Goal: Transaction & Acquisition: Purchase product/service

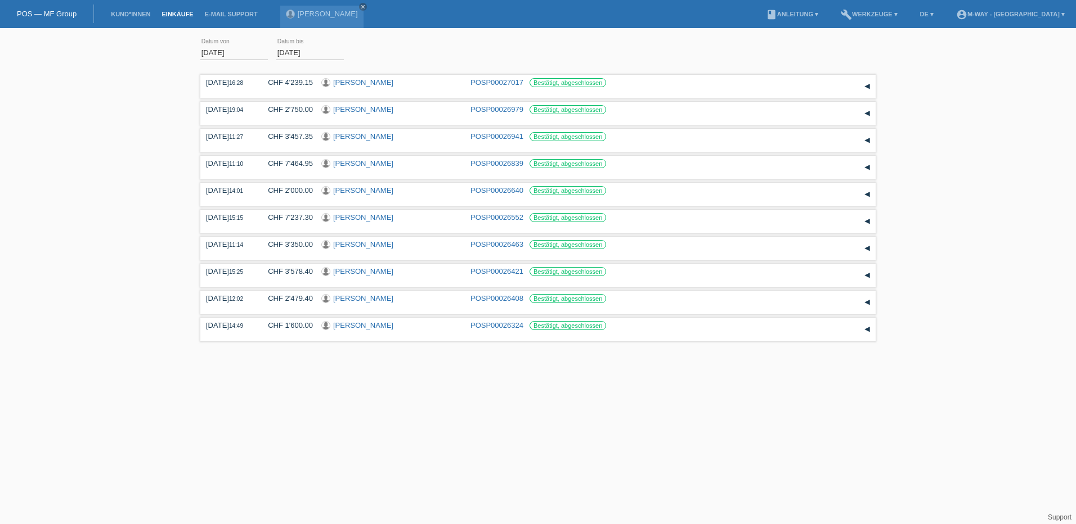
click at [33, 13] on link "POS — MF Group" at bounding box center [47, 14] width 60 height 8
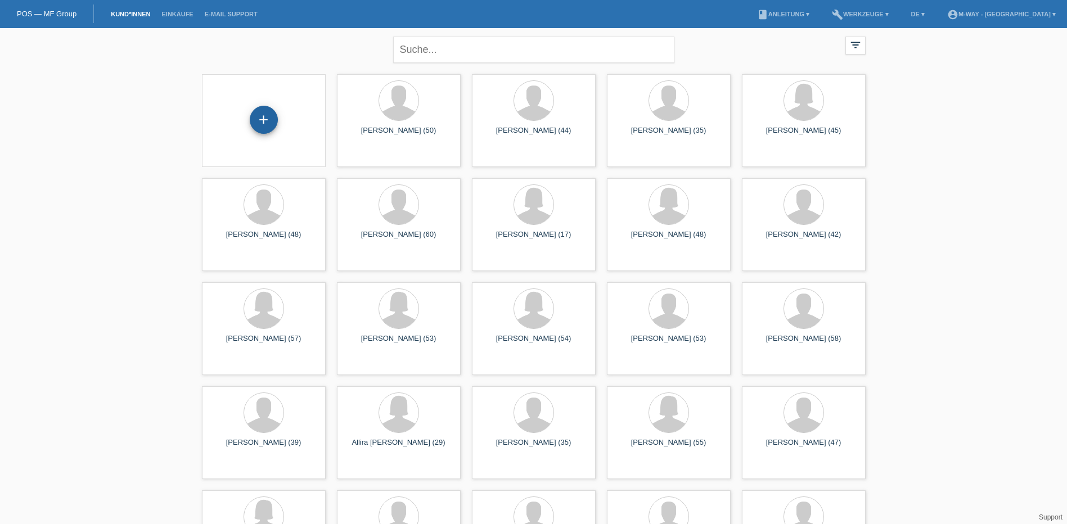
click at [270, 118] on div "+" at bounding box center [264, 120] width 28 height 28
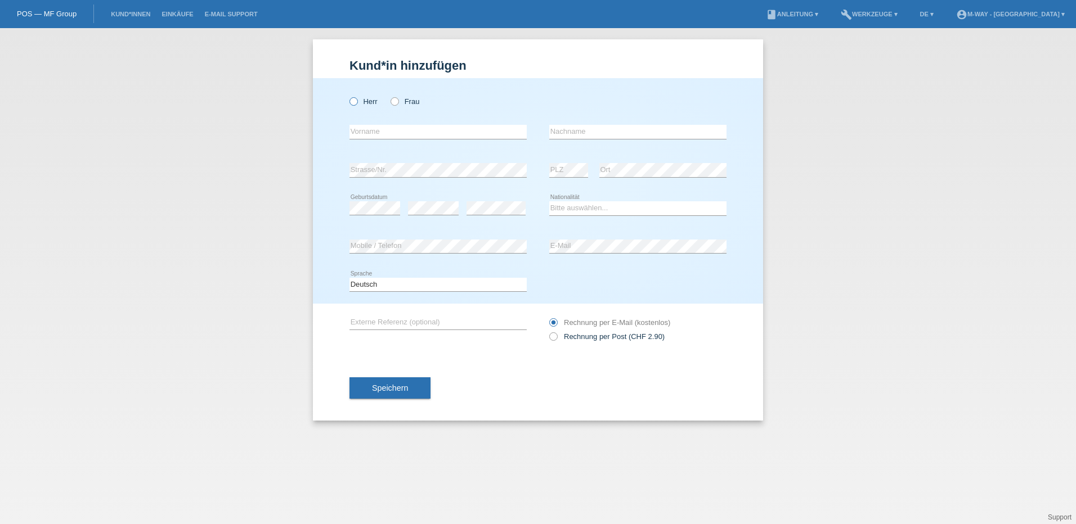
click at [348, 96] on icon at bounding box center [348, 96] width 0 height 0
click at [350, 101] on input "Herr" at bounding box center [352, 100] width 7 height 7
radio input "true"
click at [384, 131] on input "text" at bounding box center [437, 132] width 177 height 14
type input "[PERSON_NAME]"
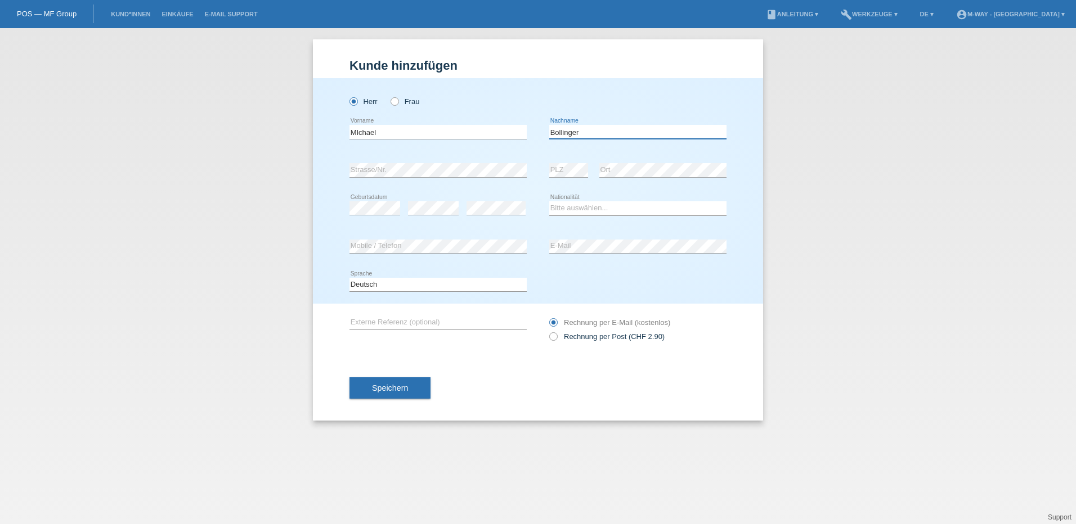
type input "[PERSON_NAME]"
click at [565, 210] on select "Bitte auswählen... Schweiz Deutschland Liechtenstein Österreich ------------ Af…" at bounding box center [637, 208] width 177 height 14
select select "CH"
click at [549, 201] on select "Bitte auswählen... Schweiz Deutschland Liechtenstein Österreich ------------ Af…" at bounding box center [637, 208] width 177 height 14
click at [521, 238] on div "error Mobile / Telefon error E-Mail" at bounding box center [537, 247] width 377 height 38
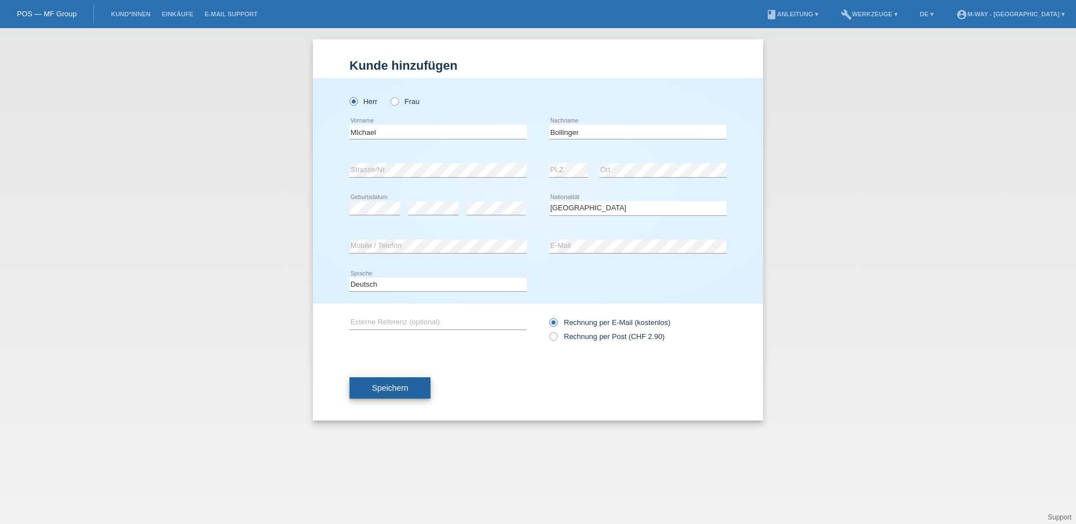
click at [406, 389] on span "Speichern" at bounding box center [390, 388] width 36 height 9
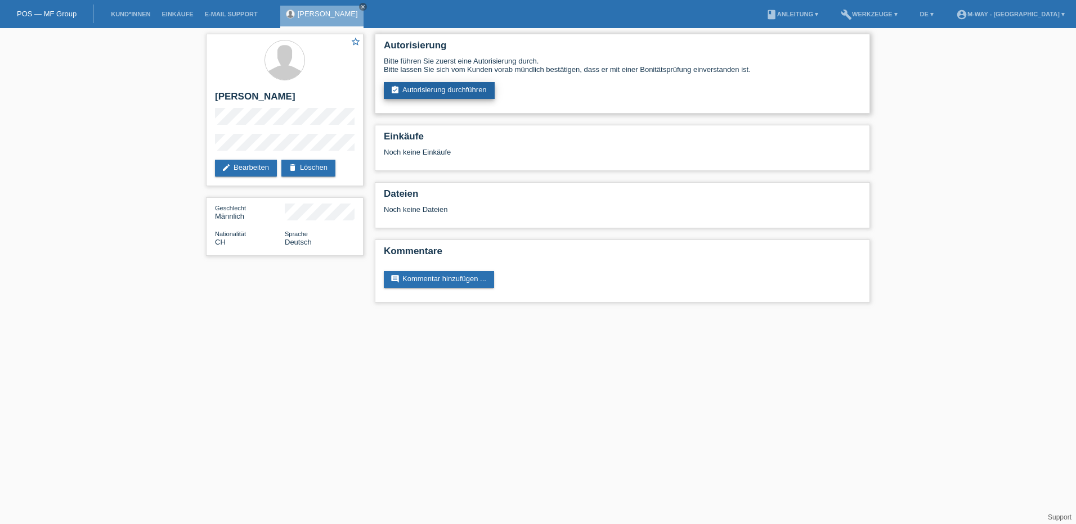
click at [487, 87] on link "assignment_turned_in Autorisierung durchführen" at bounding box center [439, 90] width 111 height 17
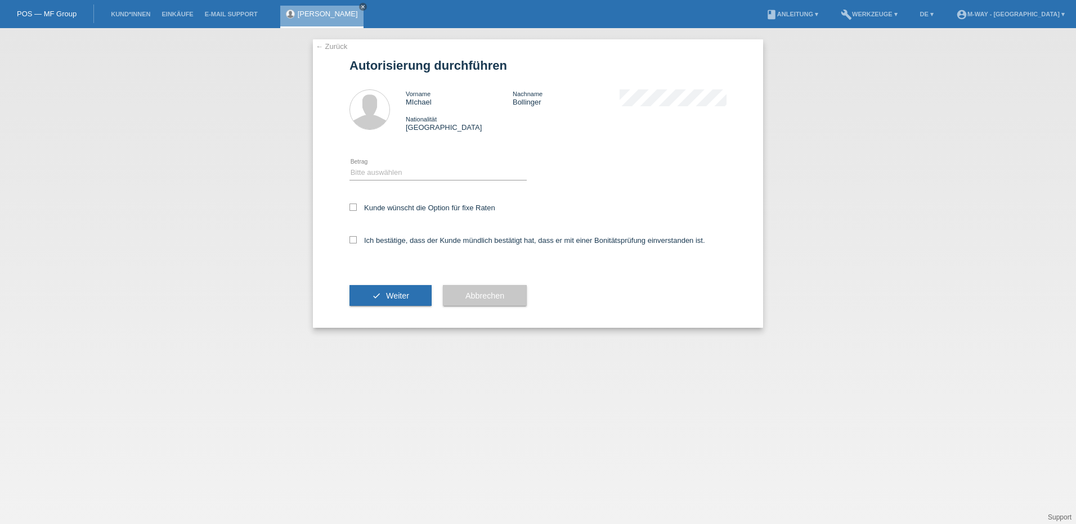
click at [348, 210] on div "← Zurück Autorisierung durchführen Vorname MIchael Nachname Bollinger Nationali…" at bounding box center [538, 183] width 450 height 289
click at [373, 172] on select "Bitte auswählen CHF 1.00 - CHF 499.00 CHF 500.00 - CHF 1'999.00 CHF 2'000.00 - …" at bounding box center [437, 173] width 177 height 14
select select "3"
click at [349, 166] on select "Bitte auswählen CHF 1.00 - CHF 499.00 CHF 500.00 - CHF 1'999.00 CHF 2'000.00 - …" at bounding box center [437, 173] width 177 height 14
click at [356, 209] on icon at bounding box center [352, 207] width 7 height 7
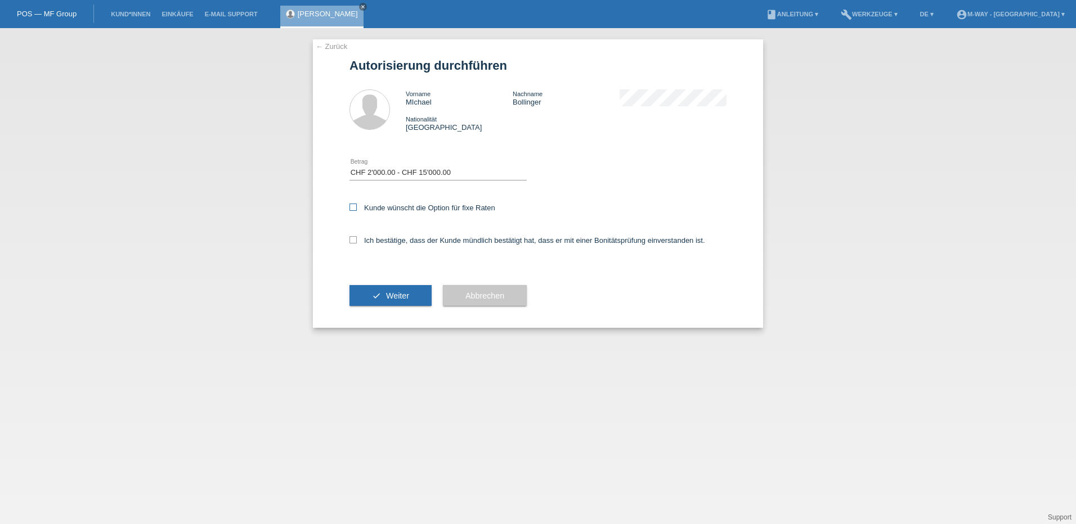
click at [356, 209] on input "Kunde wünscht die Option für fixe Raten" at bounding box center [352, 207] width 7 height 7
checkbox input "true"
click at [353, 239] on icon at bounding box center [352, 239] width 7 height 7
click at [353, 239] on input "Ich bestätige, dass der Kunde mündlich bestätigt hat, dass er mit einer Bonität…" at bounding box center [352, 239] width 7 height 7
checkbox input "true"
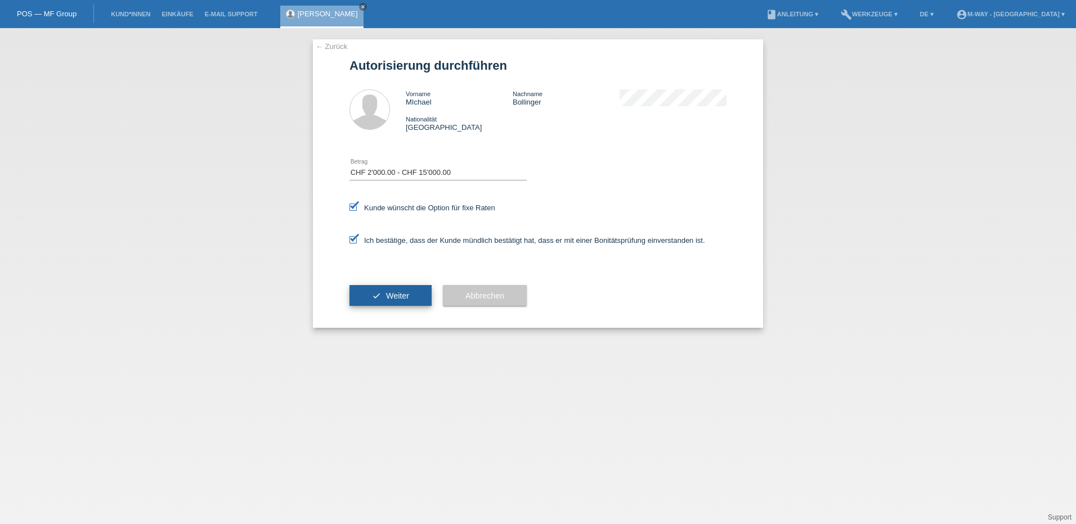
click at [383, 297] on button "check Weiter" at bounding box center [390, 295] width 82 height 21
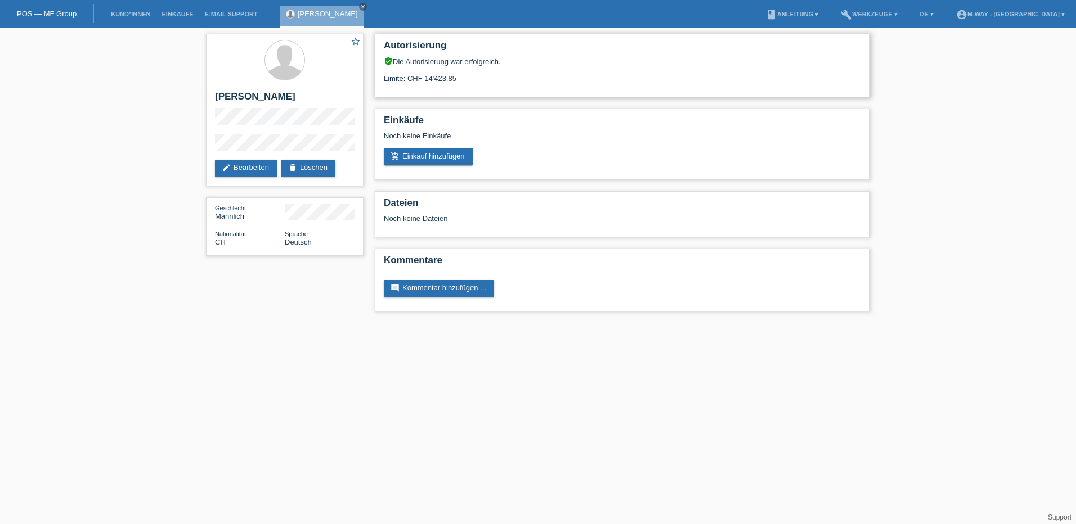
click at [440, 85] on div "Autorisierung verified_user Die Autorisierung war erfolgreich. Limite: CHF 14'4…" at bounding box center [622, 66] width 495 height 64
click at [438, 80] on div "Limite: CHF 14'423.85" at bounding box center [622, 74] width 477 height 17
drag, startPoint x: 438, startPoint y: 80, endPoint x: 444, endPoint y: 162, distance: 81.8
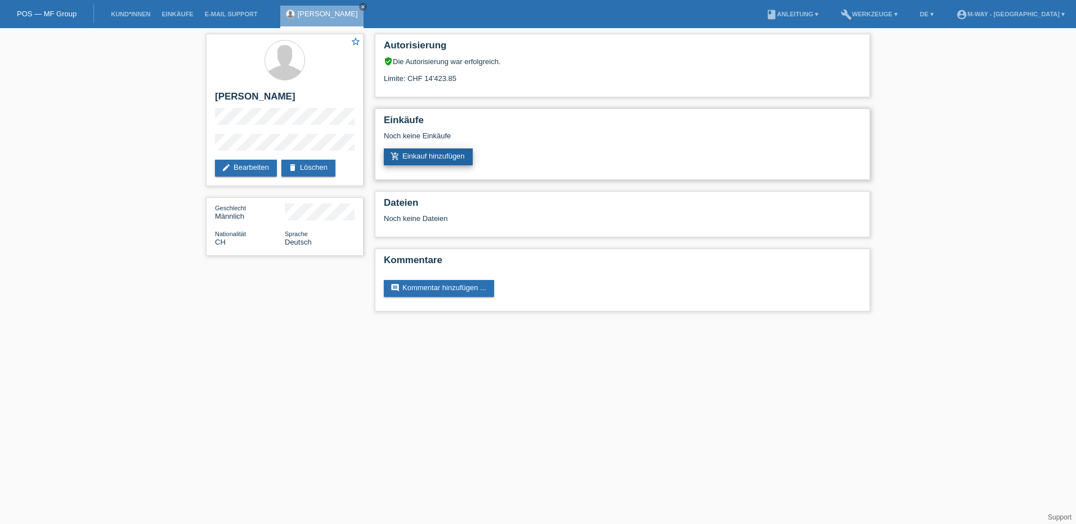
click at [444, 162] on link "add_shopping_cart Einkauf hinzufügen" at bounding box center [428, 157] width 89 height 17
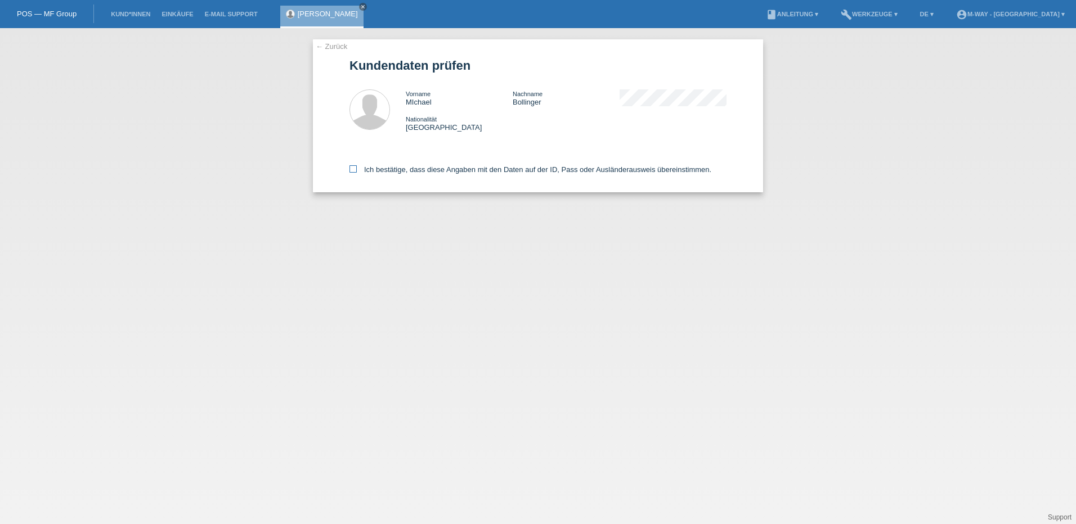
click at [351, 169] on icon at bounding box center [352, 168] width 7 height 7
click at [351, 169] on input "Ich bestätige, dass diese Angaben mit den Daten auf der ID, Pass oder Ausländer…" at bounding box center [352, 168] width 7 height 7
checkbox input "true"
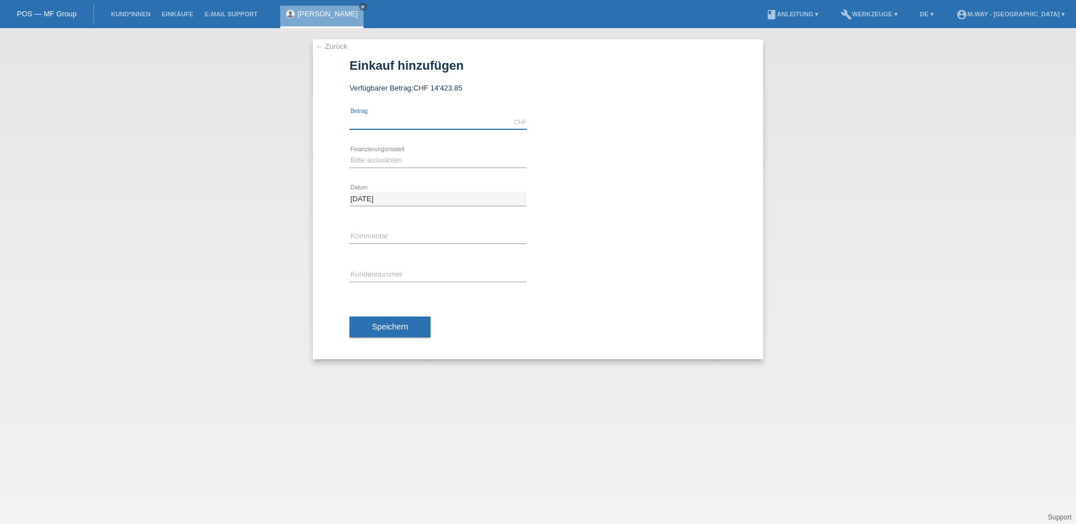
click at [420, 124] on input "text" at bounding box center [437, 122] width 177 height 14
type input "8800.00"
click at [357, 164] on select "Bitte auswählen Fixe Raten Kauf auf Rechnung mit Teilzahlungsoption" at bounding box center [437, 161] width 177 height 14
select select "77"
click at [349, 154] on select "Bitte auswählen Fixe Raten Kauf auf Rechnung mit Teilzahlungsoption" at bounding box center [437, 161] width 177 height 14
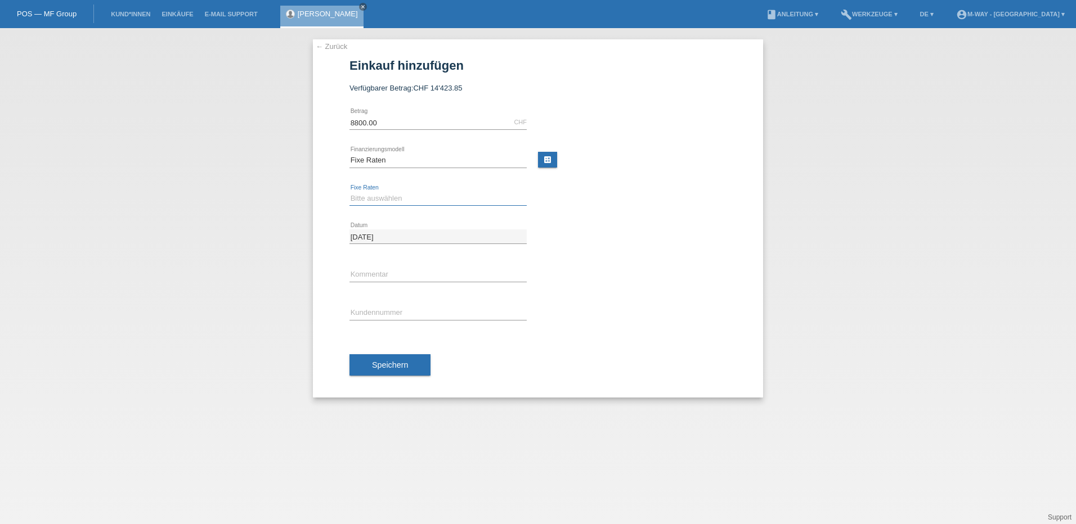
click at [385, 201] on select "Bitte auswählen 4 Raten 5 Raten 6 Raten 7 Raten 8 Raten 9 Raten 10 Raten 11 Rat…" at bounding box center [437, 199] width 177 height 14
select select "202"
click at [349, 192] on select "Bitte auswählen 4 Raten 5 Raten 6 Raten 7 Raten 8 Raten 9 Raten 10 Raten 11 Rat…" at bounding box center [437, 199] width 177 height 14
click at [388, 314] on input "text" at bounding box center [437, 313] width 177 height 14
click at [549, 157] on link "calculate" at bounding box center [547, 160] width 19 height 16
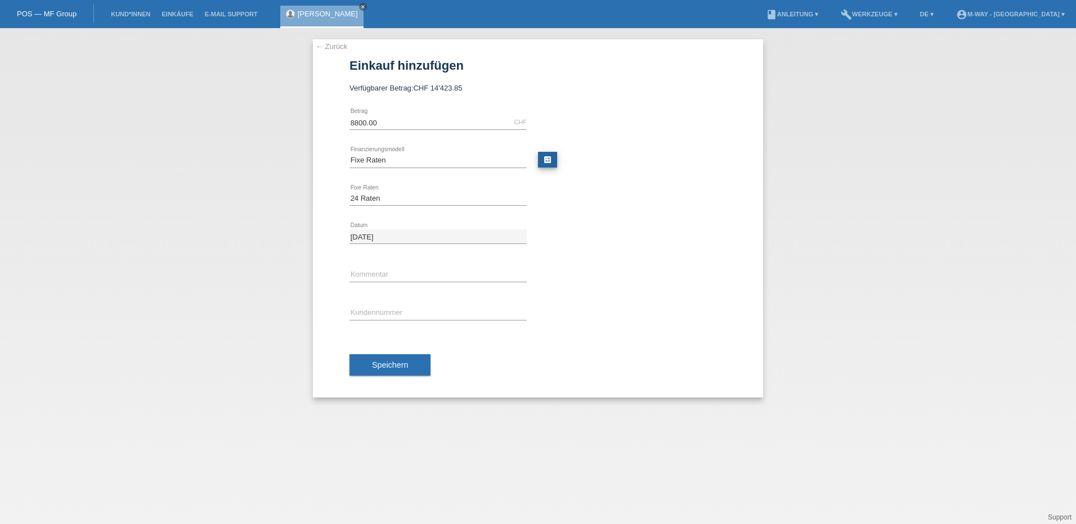
type input "8800.00"
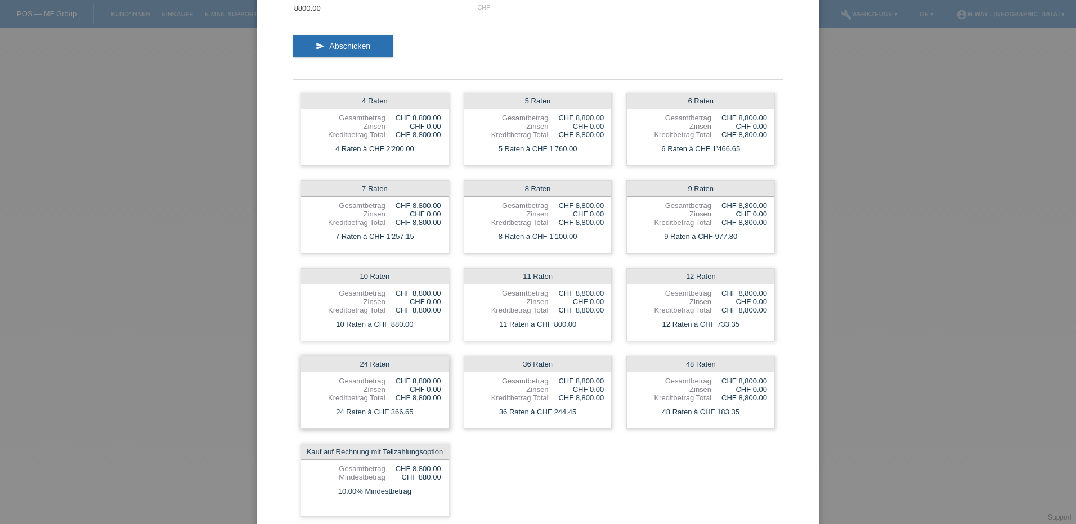
scroll to position [56, 0]
click at [344, 488] on div "10.00% Mindestbetrag" at bounding box center [374, 491] width 147 height 15
click at [357, 451] on div "Kauf auf Rechnung mit Teilzahlungsoption" at bounding box center [374, 452] width 147 height 16
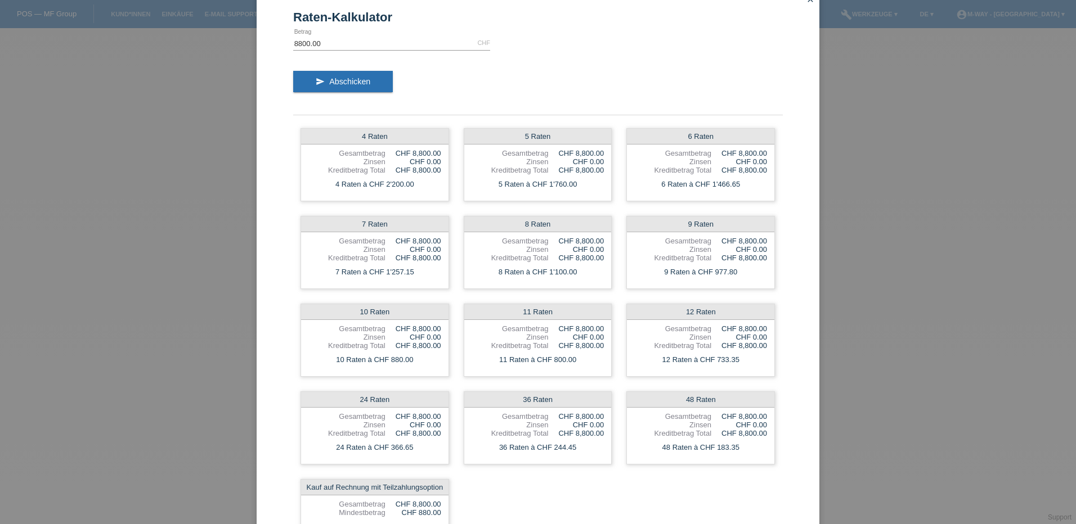
scroll to position [0, 0]
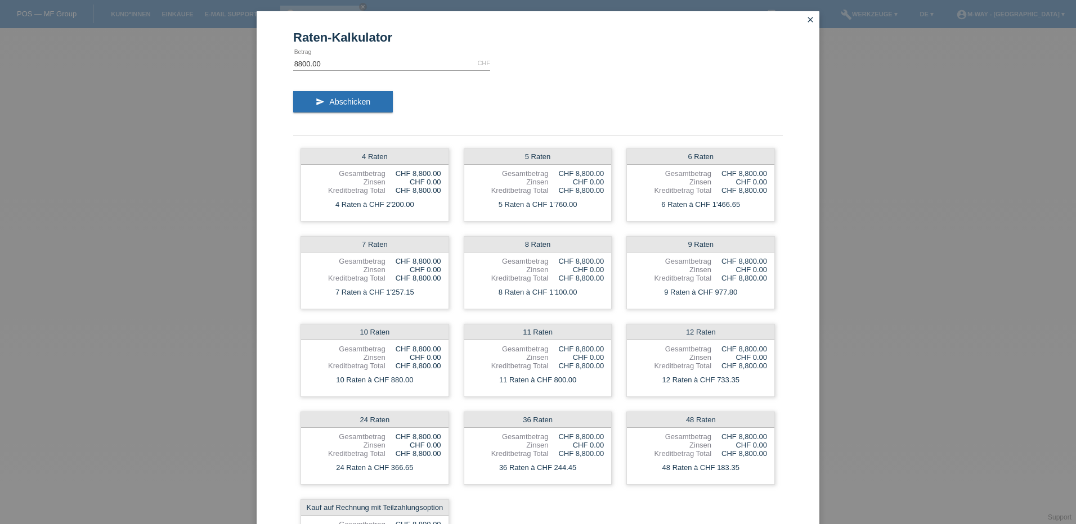
click at [808, 20] on icon "close" at bounding box center [810, 19] width 9 height 9
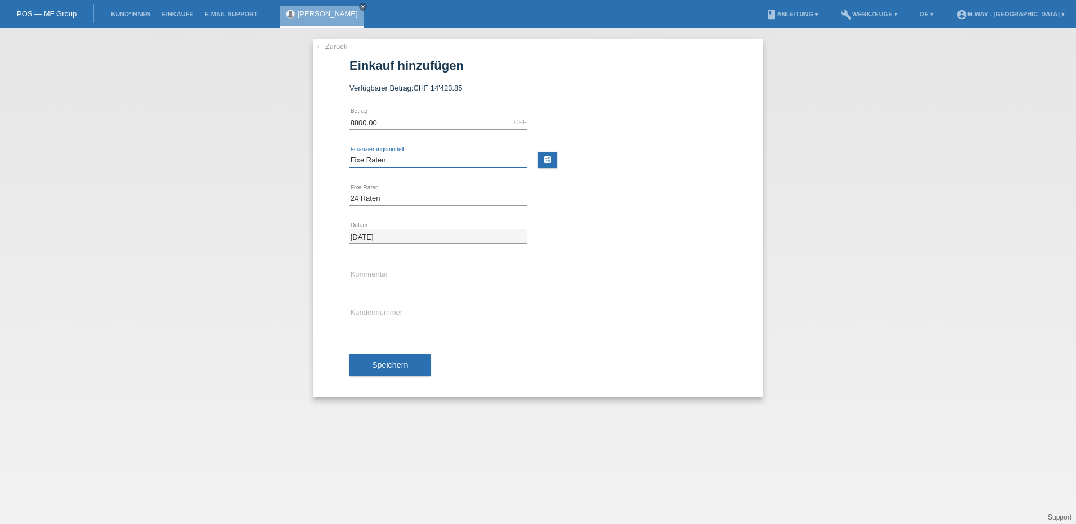
click at [497, 158] on select "Bitte auswählen Fixe Raten Kauf auf Rechnung mit Teilzahlungsoption" at bounding box center [437, 161] width 177 height 14
click at [349, 154] on select "Bitte auswählen Fixe Raten Kauf auf Rechnung mit Teilzahlungsoption" at bounding box center [437, 161] width 177 height 14
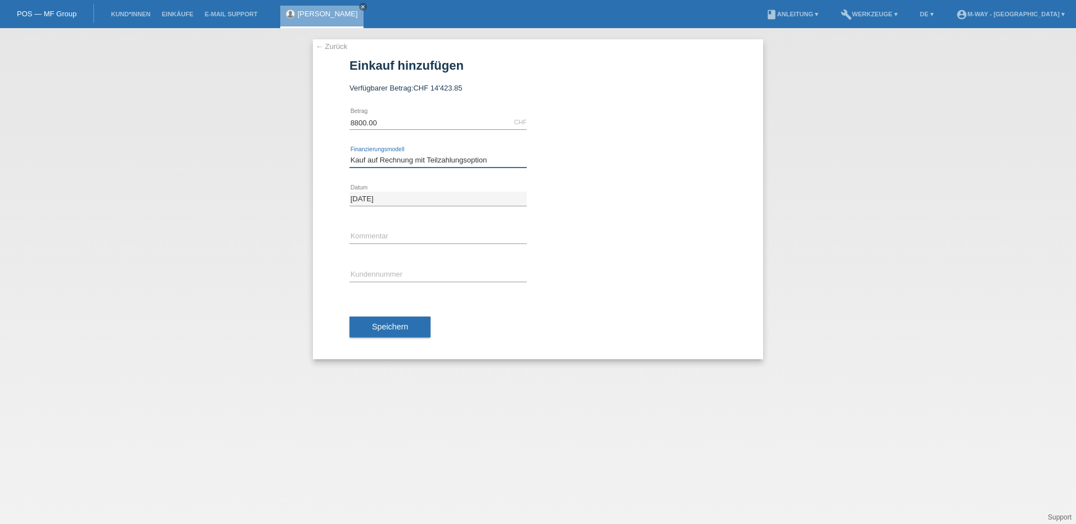
click at [486, 157] on select "Bitte auswählen Fixe Raten Kauf auf Rechnung mit Teilzahlungsoption" at bounding box center [437, 161] width 177 height 14
select select "77"
click at [349, 154] on select "Bitte auswählen Fixe Raten Kauf auf Rechnung mit Teilzahlungsoption" at bounding box center [437, 161] width 177 height 14
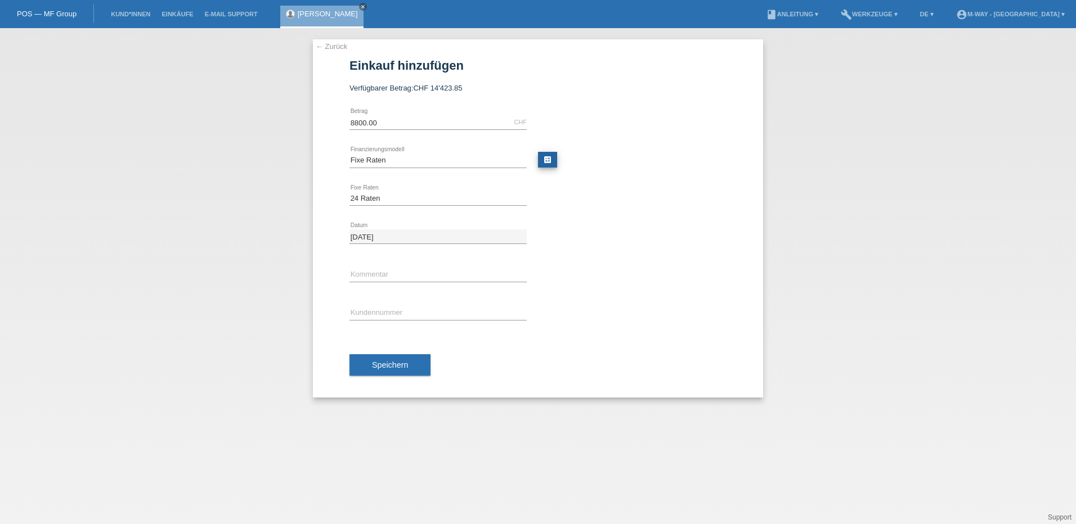
click at [545, 157] on link "calculate" at bounding box center [547, 160] width 19 height 16
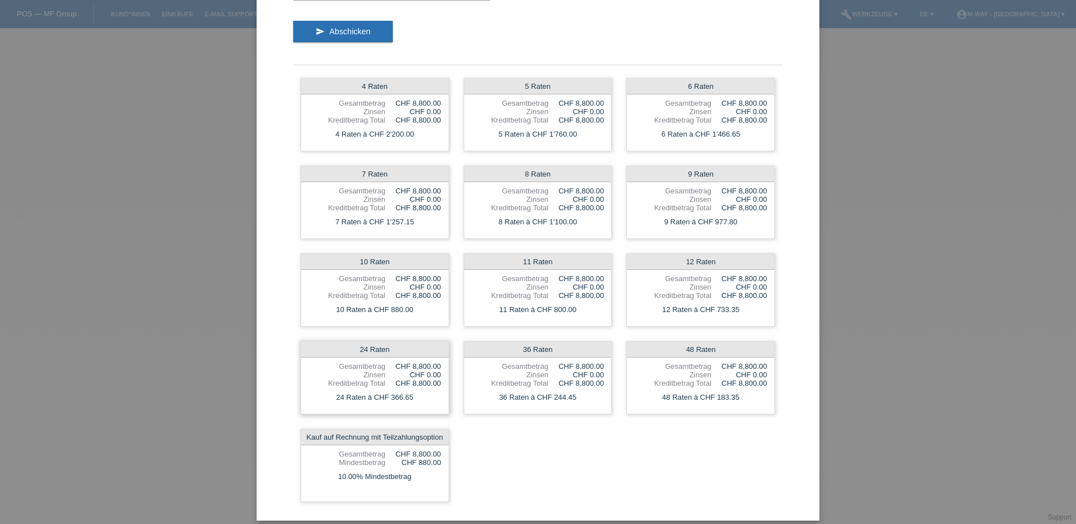
scroll to position [78, 0]
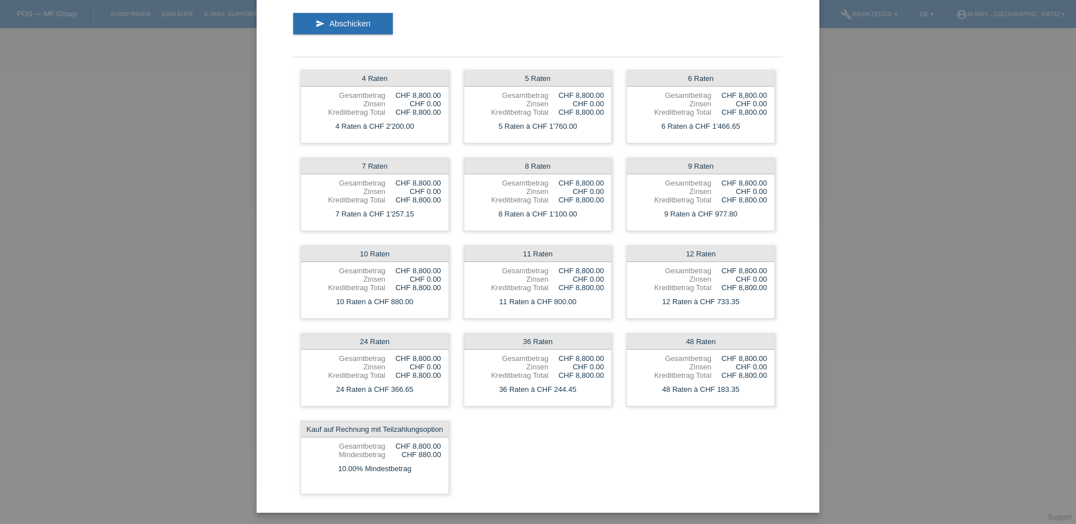
click at [194, 108] on div "Raten-Kalkulator 8800.00 CHF error Betrag send Abschicken 4 Raten Gesamtbetrag …" at bounding box center [538, 262] width 1076 height 524
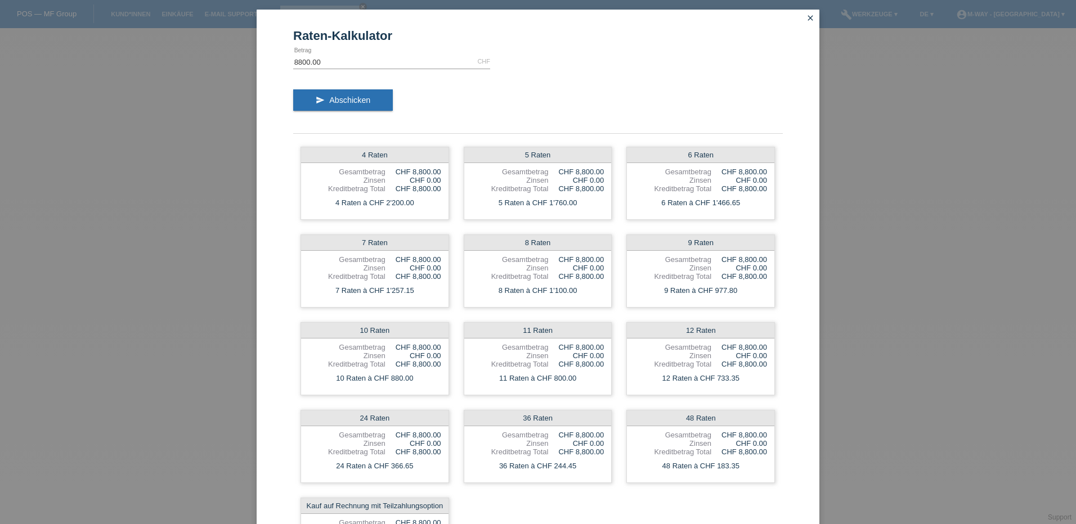
scroll to position [0, 0]
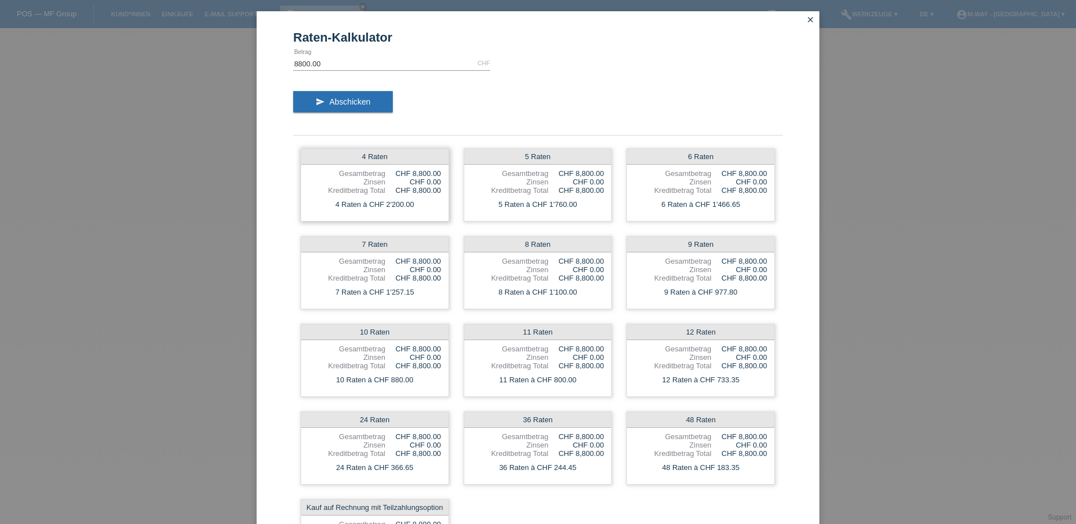
click at [389, 159] on div "4 Raten" at bounding box center [374, 157] width 147 height 16
click at [808, 20] on icon "close" at bounding box center [810, 19] width 9 height 9
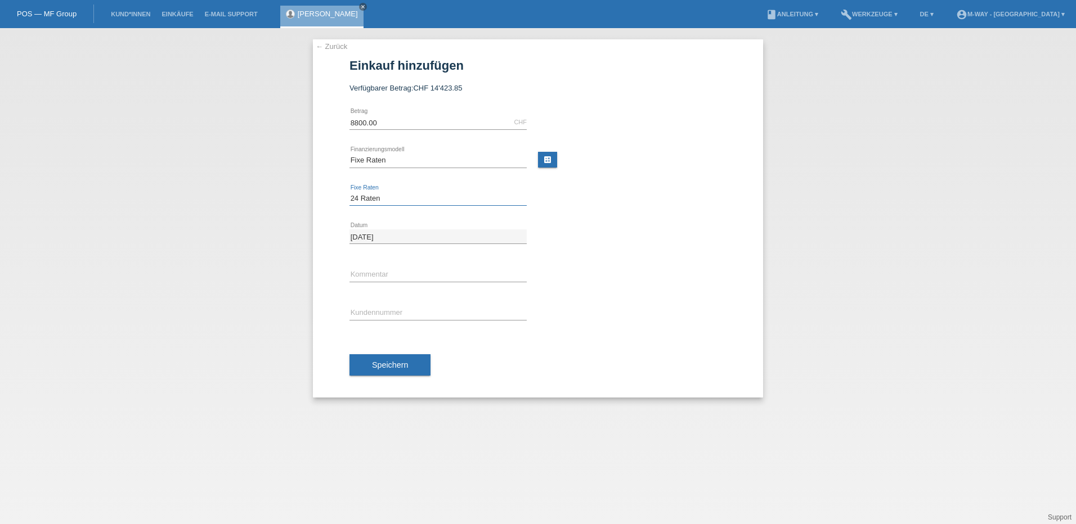
click at [396, 195] on select "Bitte auswählen 4 Raten 5 Raten 6 Raten 7 Raten 8 Raten 9 Raten 10 Raten 11 Rat…" at bounding box center [437, 199] width 177 height 14
select select "163"
click at [349, 192] on select "Bitte auswählen 4 Raten 5 Raten 6 Raten 7 Raten 8 Raten 9 Raten 10 Raten 11 Rat…" at bounding box center [437, 199] width 177 height 14
click at [395, 309] on input "text" at bounding box center [437, 313] width 177 height 14
type input "K290796"
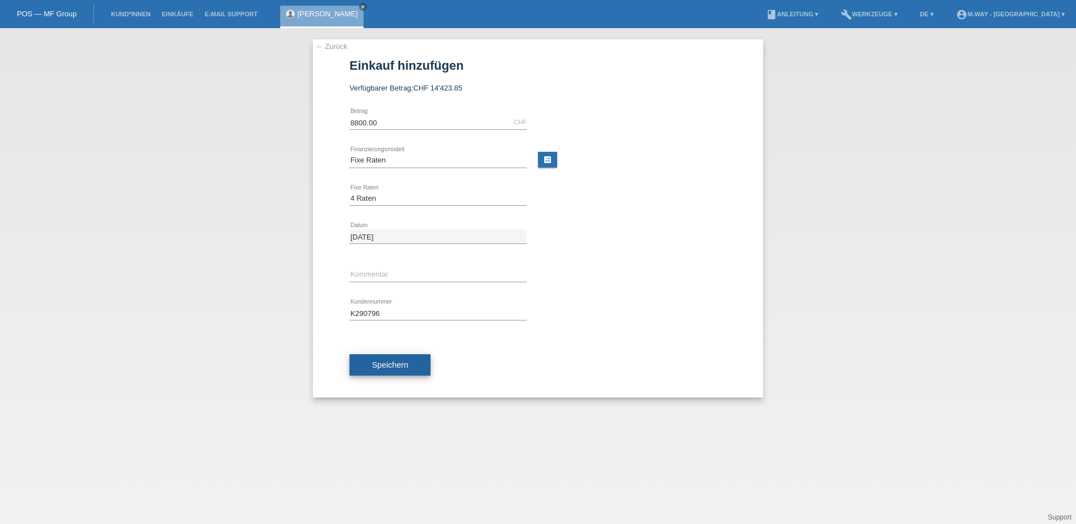
click at [420, 361] on button "Speichern" at bounding box center [389, 365] width 81 height 21
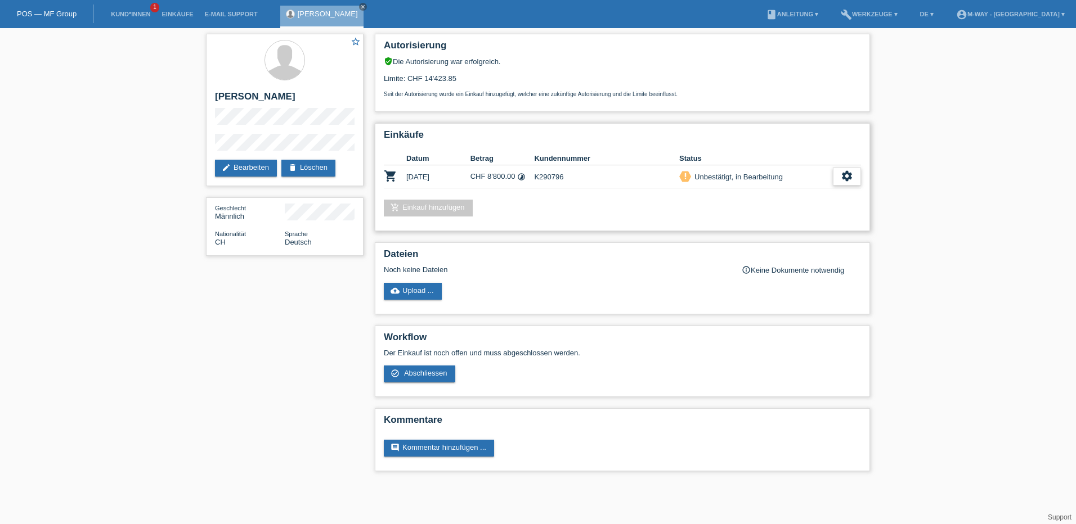
click at [847, 180] on icon "settings" at bounding box center [847, 176] width 12 height 12
click at [755, 209] on span "AGB herunterladen" at bounding box center [767, 211] width 66 height 14
